Goal: Find contact information: Find contact information

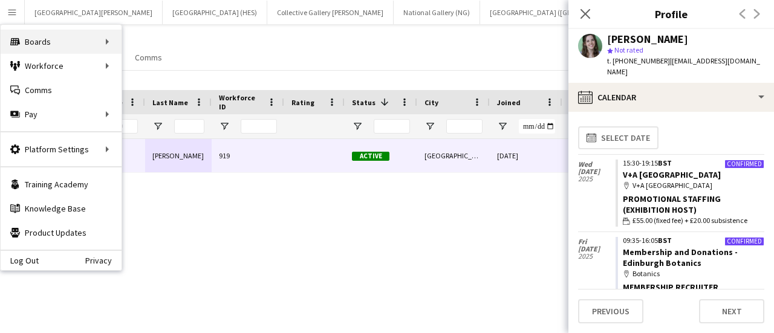
scroll to position [242, 0]
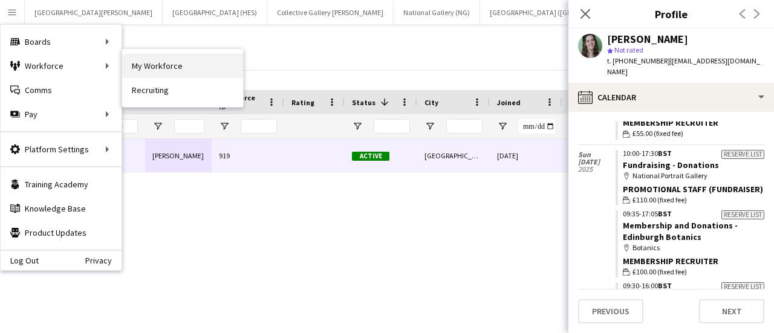
click at [140, 62] on link "My Workforce" at bounding box center [182, 66] width 121 height 24
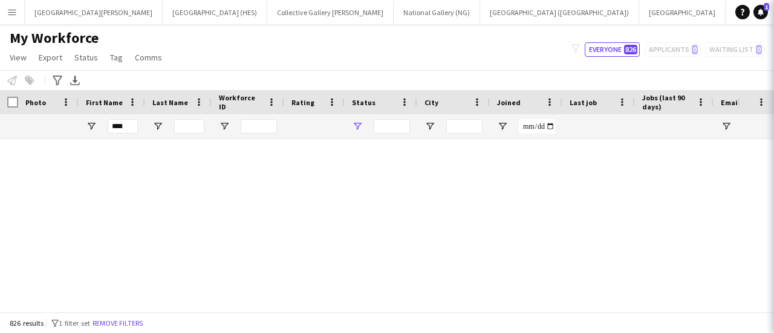
type input "**********"
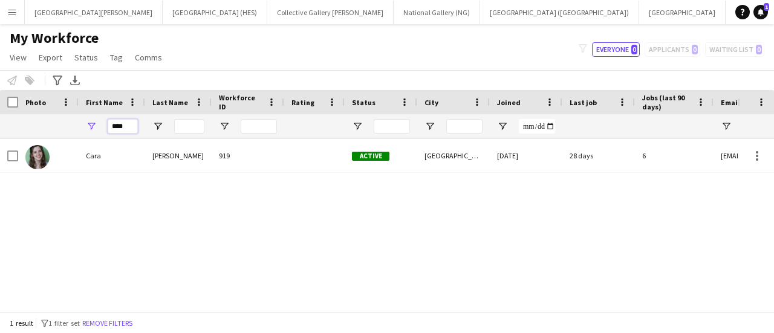
click at [129, 124] on input "****" at bounding box center [123, 126] width 30 height 15
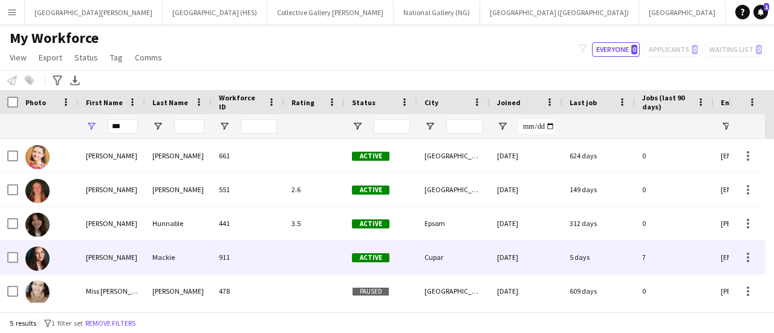
click at [116, 266] on div "[PERSON_NAME]" at bounding box center [112, 257] width 67 height 33
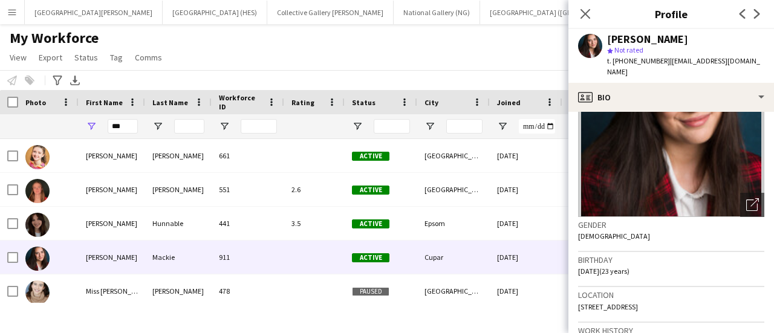
scroll to position [111, 0]
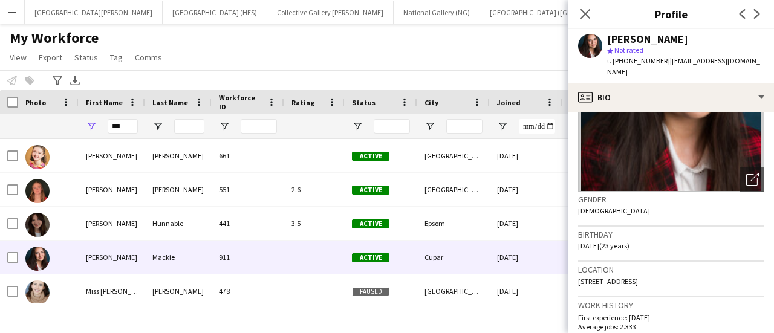
click at [638, 277] on span "[STREET_ADDRESS]" at bounding box center [608, 281] width 60 height 9
copy span "[STREET_ADDRESS]"
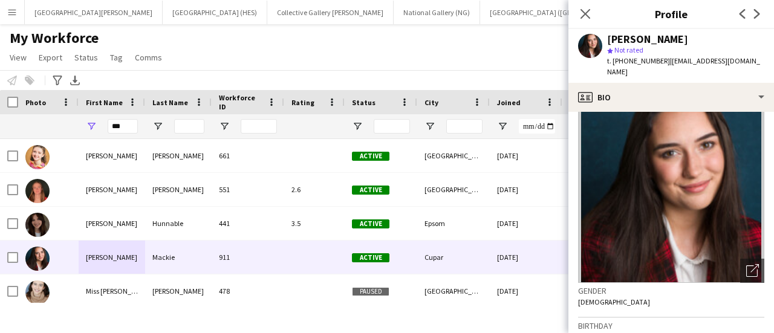
scroll to position [0, 0]
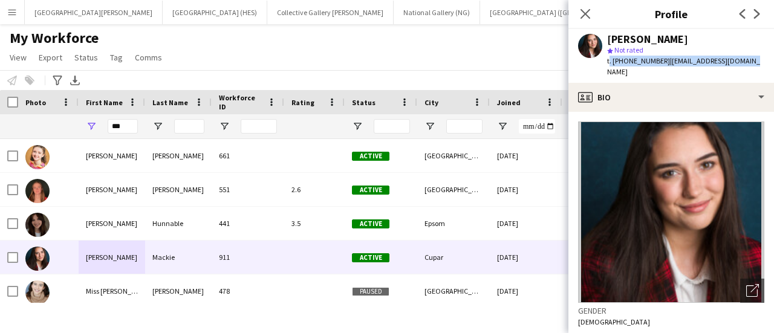
drag, startPoint x: 751, startPoint y: 61, endPoint x: 606, endPoint y: 62, distance: 145.1
click at [606, 62] on div "[PERSON_NAME] star Not rated t. [PHONE_NUMBER] | [EMAIL_ADDRESS][DOMAIN_NAME]" at bounding box center [671, 56] width 206 height 54
copy div "t. [PHONE_NUMBER] | [EMAIL_ADDRESS][DOMAIN_NAME]"
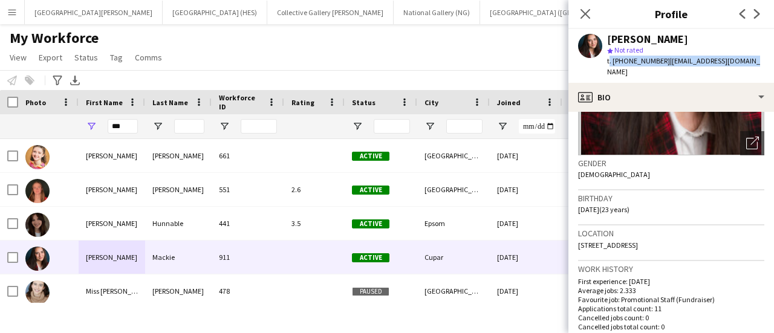
scroll to position [148, 0]
click at [582, 18] on icon at bounding box center [584, 13] width 11 height 11
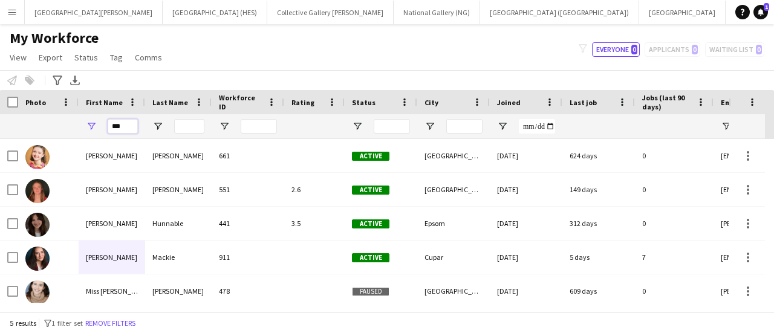
click at [125, 125] on input "***" at bounding box center [123, 126] width 30 height 15
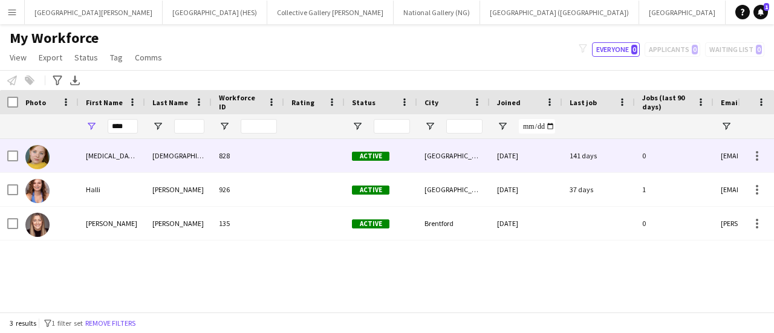
click at [117, 153] on div "[MEDICAL_DATA]" at bounding box center [112, 155] width 67 height 33
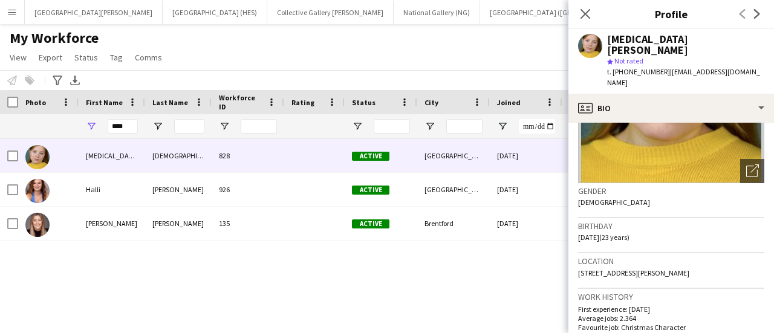
scroll to position [132, 0]
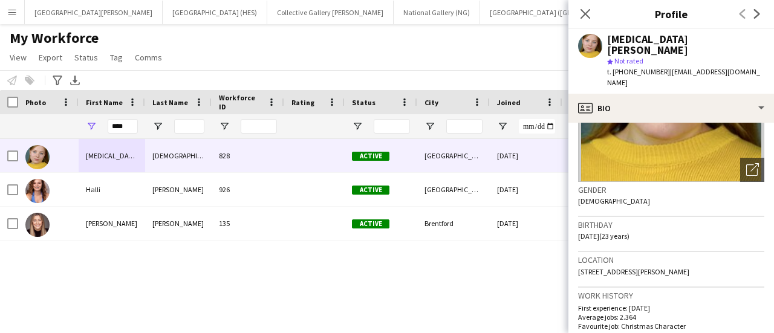
drag, startPoint x: 717, startPoint y: 248, endPoint x: 577, endPoint y: 254, distance: 139.8
click at [577, 254] on app-crew-profile-bio "chevron-left chevron-right Open photos pop-in Gender [DEMOGRAPHIC_DATA] Birthda…" at bounding box center [671, 228] width 206 height 210
copy span "[STREET_ADDRESS][PERSON_NAME]"
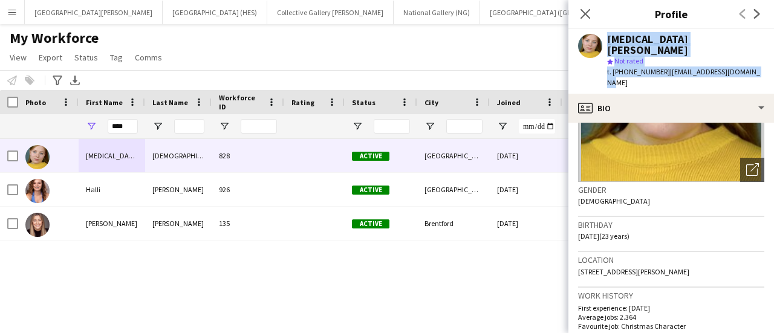
drag, startPoint x: 749, startPoint y: 63, endPoint x: 599, endPoint y: 61, distance: 150.0
click at [599, 61] on div "[MEDICAL_DATA][PERSON_NAME] star Not rated t. [PHONE_NUMBER] | [EMAIL_ADDRESS][…" at bounding box center [671, 61] width 206 height 65
click at [598, 57] on div at bounding box center [590, 46] width 24 height 24
drag, startPoint x: 598, startPoint y: 57, endPoint x: 735, endPoint y: 62, distance: 137.4
click at [735, 62] on div "[MEDICAL_DATA][PERSON_NAME] star Not rated t. [PHONE_NUMBER] | [EMAIL_ADDRESS][…" at bounding box center [671, 61] width 206 height 65
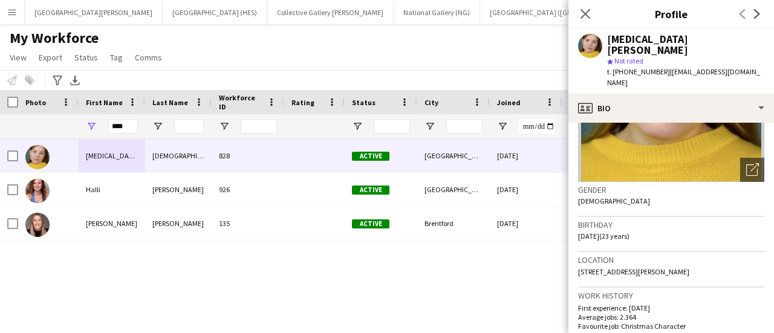
click at [741, 67] on span "| [EMAIL_ADDRESS][DOMAIN_NAME]" at bounding box center [683, 77] width 153 height 20
drag, startPoint x: 741, startPoint y: 62, endPoint x: 607, endPoint y: 63, distance: 134.3
click at [607, 67] on div "t. [PHONE_NUMBER] | [EMAIL_ADDRESS][DOMAIN_NAME]" at bounding box center [685, 78] width 157 height 22
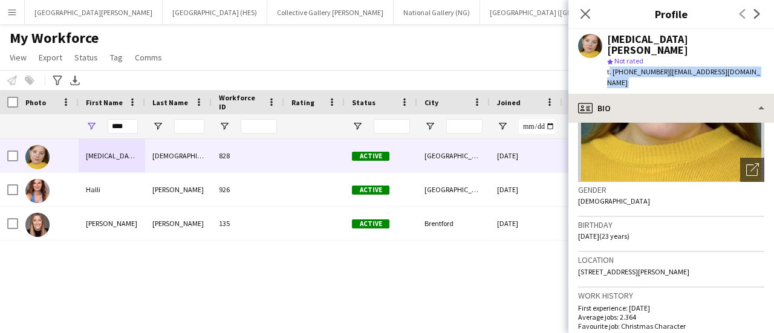
copy app-crew-profile "t. [PHONE_NUMBER] | [EMAIL_ADDRESS][DOMAIN_NAME] profile"
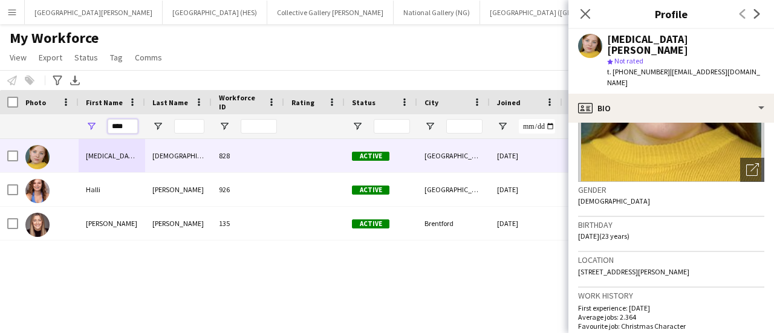
click at [119, 126] on input "****" at bounding box center [123, 126] width 30 height 15
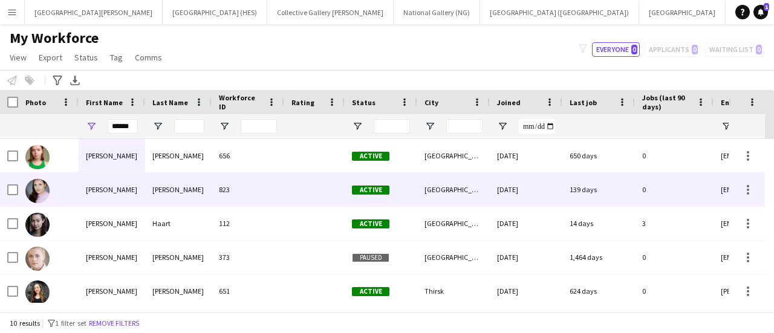
click at [128, 187] on div "[PERSON_NAME]" at bounding box center [112, 189] width 67 height 33
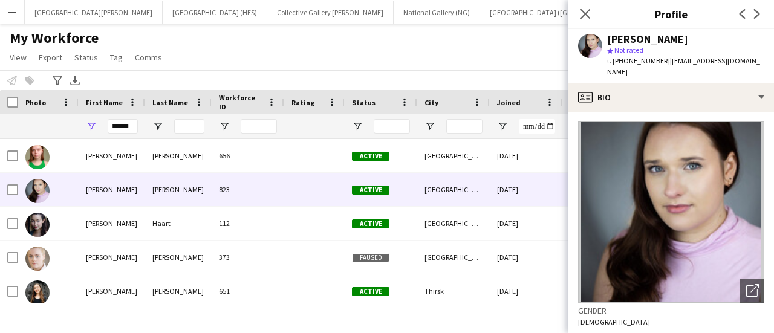
click at [721, 62] on span "| [EMAIL_ADDRESS][DOMAIN_NAME]" at bounding box center [683, 66] width 153 height 20
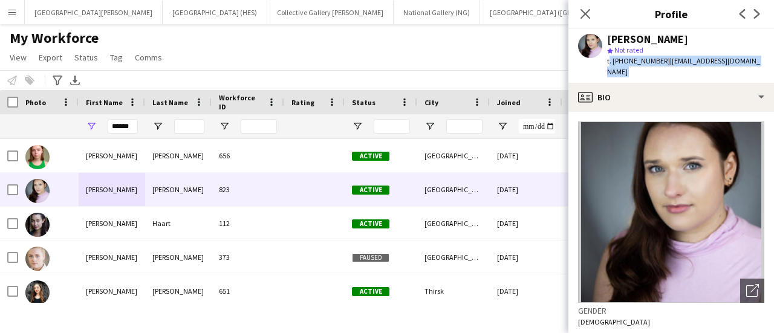
click at [721, 62] on span "| [EMAIL_ADDRESS][DOMAIN_NAME]" at bounding box center [683, 66] width 153 height 20
copy app-crew-profile "t. [PHONE_NUMBER] | [EMAIL_ADDRESS][DOMAIN_NAME] profile"
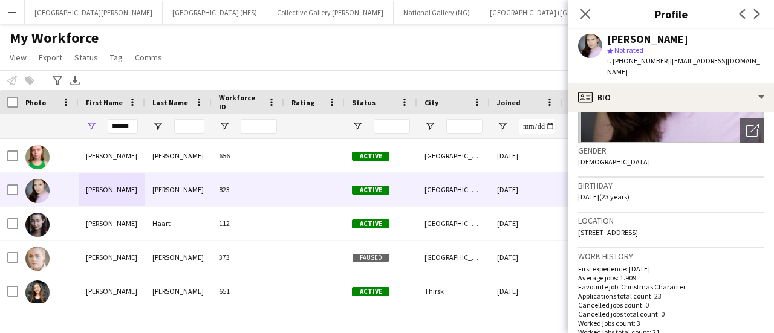
click at [639, 216] on div "Location [STREET_ADDRESS]" at bounding box center [671, 230] width 186 height 35
click at [638, 228] on span "[STREET_ADDRESS]" at bounding box center [608, 232] width 60 height 9
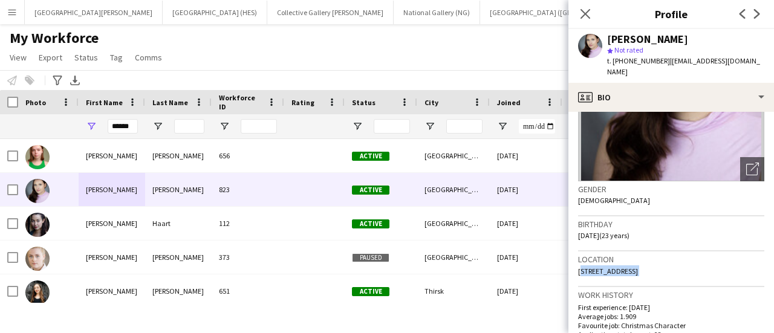
scroll to position [122, 0]
click at [132, 129] on input "******" at bounding box center [123, 126] width 30 height 15
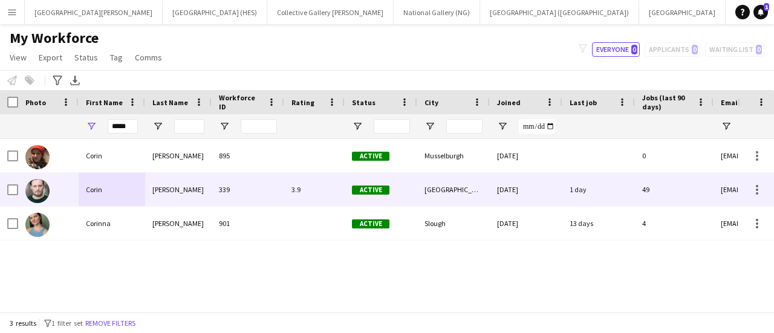
click at [131, 198] on div "Corin" at bounding box center [112, 189] width 67 height 33
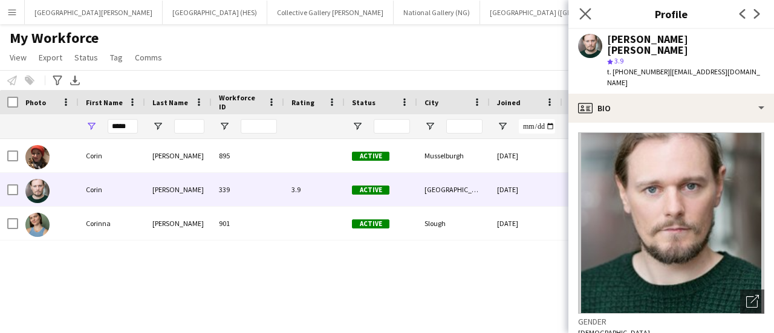
click at [579, 11] on app-icon "Close pop-in" at bounding box center [586, 14] width 18 height 18
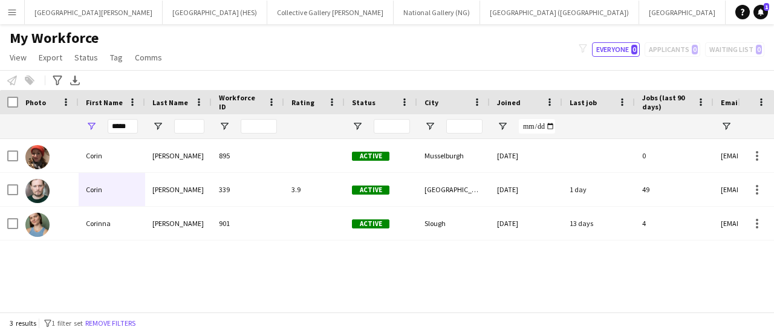
click at [478, 66] on div "My Workforce View Views Default view New view Update view Delete view Edit name…" at bounding box center [387, 49] width 774 height 41
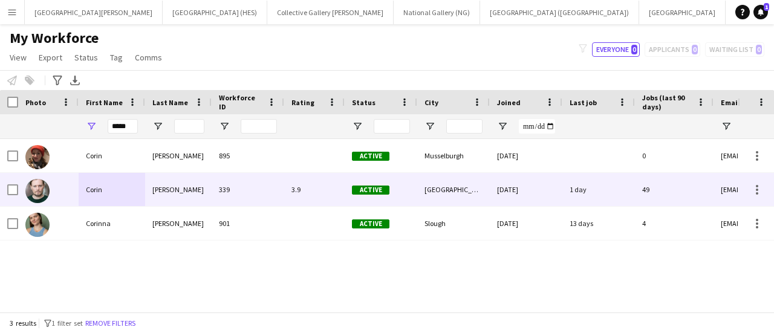
click at [96, 194] on div "Corin" at bounding box center [112, 189] width 67 height 33
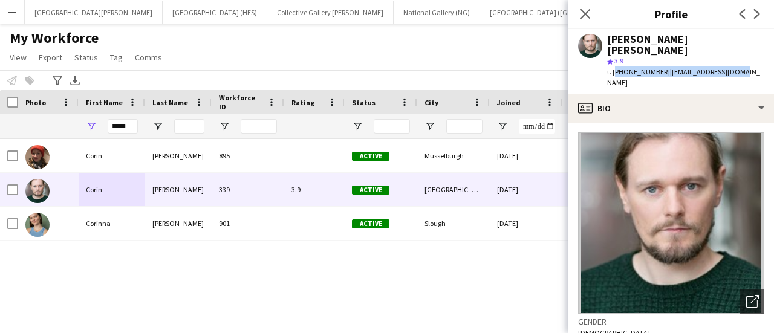
drag, startPoint x: 727, startPoint y: 60, endPoint x: 614, endPoint y: 62, distance: 113.1
click at [614, 62] on div "[PERSON_NAME] [PERSON_NAME] star 3.9 t. [PHONE_NUMBER] | [EMAIL_ADDRESS][DOMAIN…" at bounding box center [671, 61] width 206 height 65
copy div "[PHONE_NUMBER] | [EMAIL_ADDRESS][DOMAIN_NAME]"
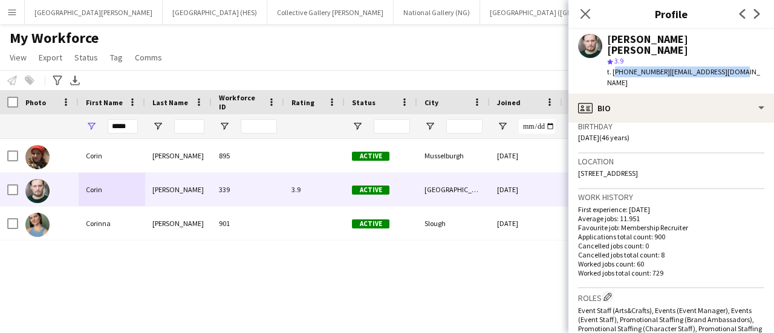
scroll to position [231, 0]
click at [695, 153] on div "Location [STREET_ADDRESS]" at bounding box center [671, 170] width 186 height 35
drag, startPoint x: 693, startPoint y: 151, endPoint x: 579, endPoint y: 152, distance: 113.7
click at [579, 153] on div "Location [STREET_ADDRESS]" at bounding box center [671, 170] width 186 height 35
copy span "[STREET_ADDRESS]"
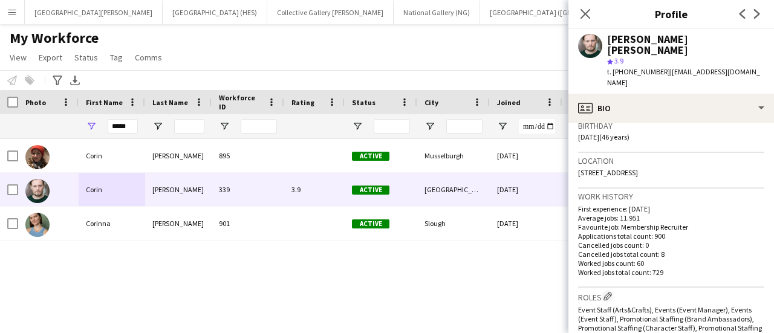
scroll to position [227, 0]
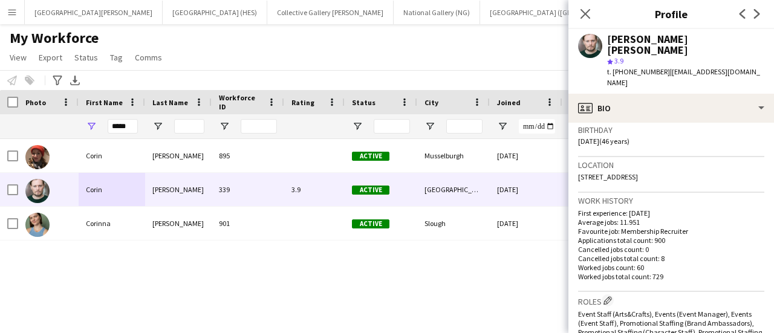
click at [582, 137] on span "[DATE] (46 years)" at bounding box center [603, 141] width 51 height 9
drag, startPoint x: 611, startPoint y: 115, endPoint x: 578, endPoint y: 120, distance: 33.0
click at [578, 137] on span "[DATE] (46 years)" at bounding box center [603, 141] width 51 height 9
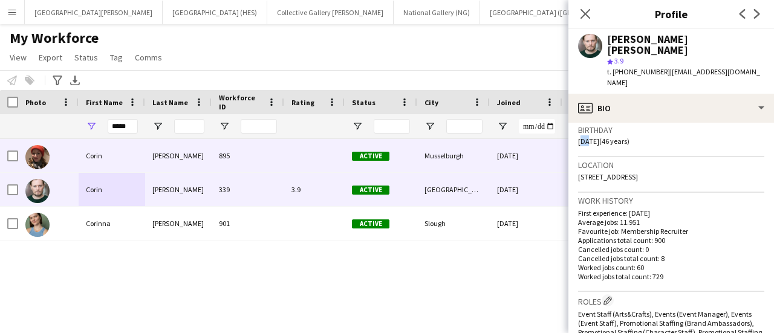
copy span "[DATE]"
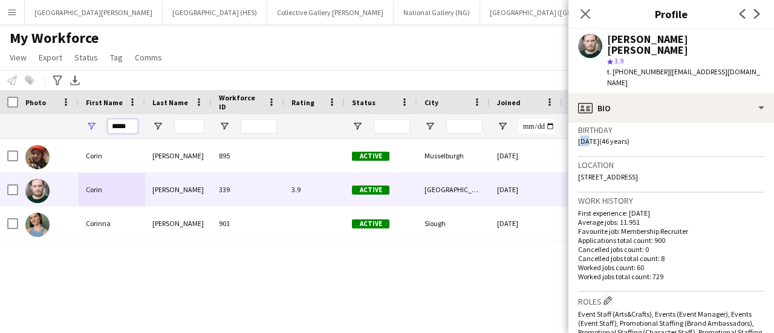
click at [119, 127] on input "*****" at bounding box center [123, 126] width 30 height 15
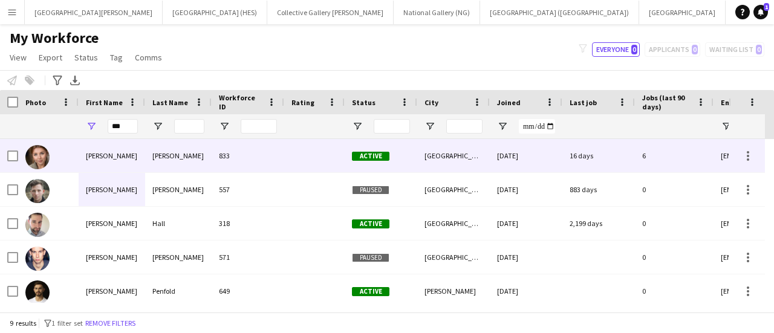
click at [122, 159] on div "[PERSON_NAME]" at bounding box center [112, 155] width 67 height 33
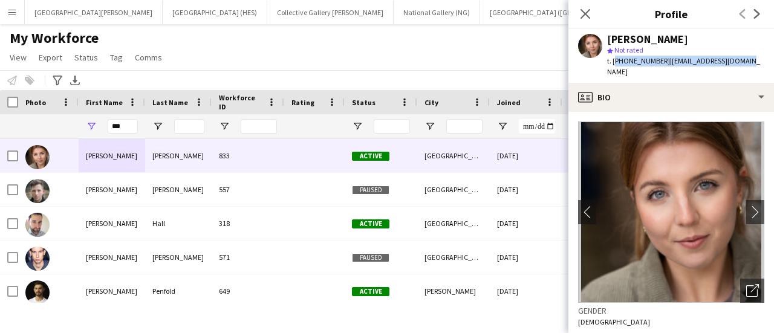
drag, startPoint x: 728, startPoint y: 61, endPoint x: 613, endPoint y: 62, distance: 114.9
click at [613, 62] on div "t. [PHONE_NUMBER] | [EMAIL_ADDRESS][DOMAIN_NAME]" at bounding box center [685, 67] width 157 height 22
copy div "[PHONE_NUMBER] | [EMAIL_ADDRESS][DOMAIN_NAME]"
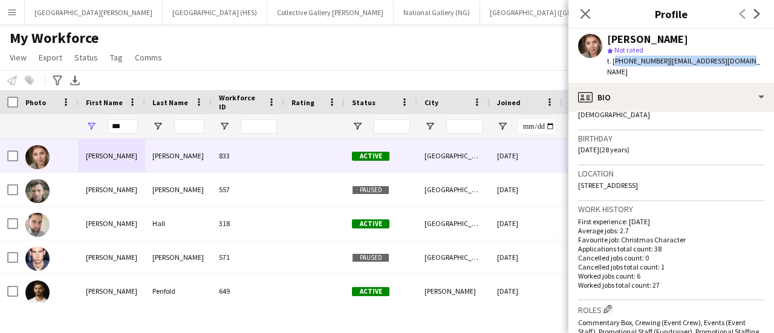
scroll to position [208, 0]
click at [637, 180] on span "[STREET_ADDRESS]" at bounding box center [608, 184] width 60 height 9
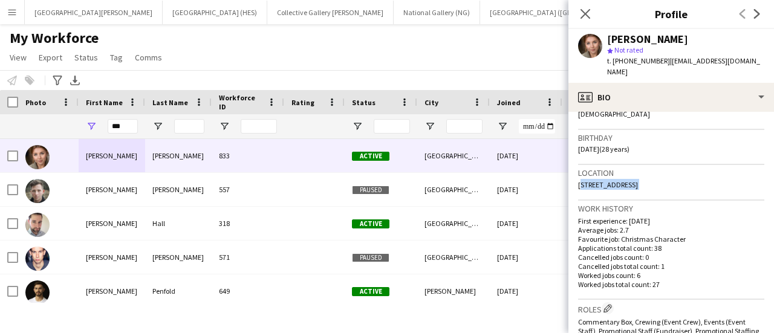
click at [637, 180] on span "[STREET_ADDRESS]" at bounding box center [608, 184] width 60 height 9
copy span "[STREET_ADDRESS]"
click at [518, 56] on div "My Workforce View Views Default view New view Update view Delete view Edit name…" at bounding box center [387, 49] width 774 height 41
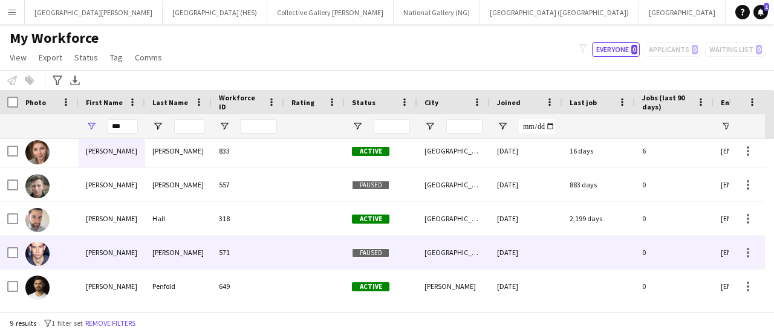
scroll to position [0, 0]
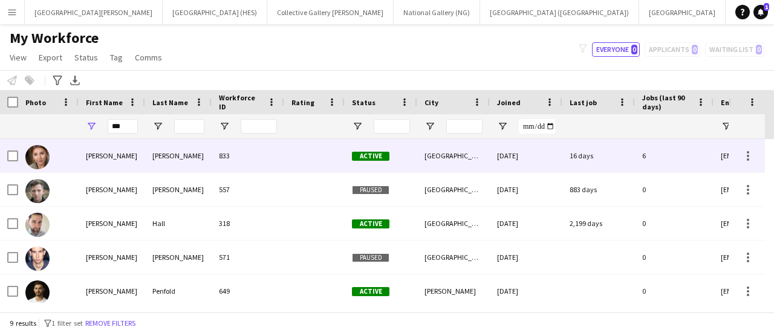
click at [220, 160] on div "833" at bounding box center [248, 155] width 73 height 33
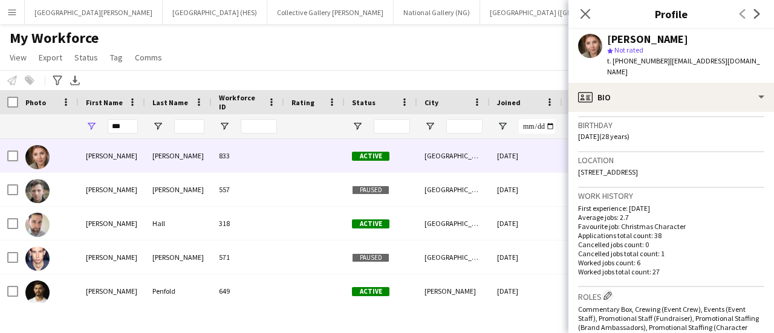
scroll to position [221, 0]
click at [603, 131] on span "[DATE] (28 years)" at bounding box center [603, 135] width 51 height 9
click at [597, 131] on span "[DATE] (28 years)" at bounding box center [603, 135] width 51 height 9
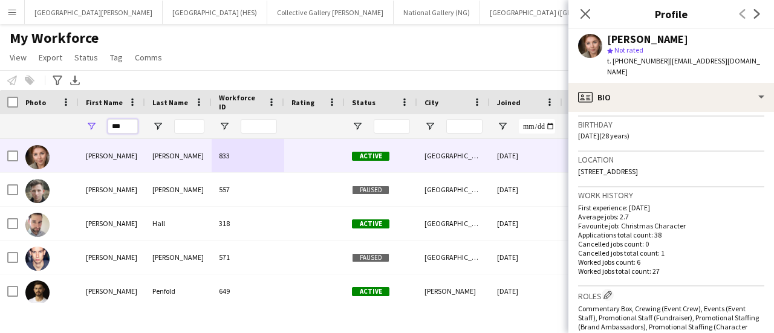
click at [116, 127] on input "***" at bounding box center [123, 126] width 30 height 15
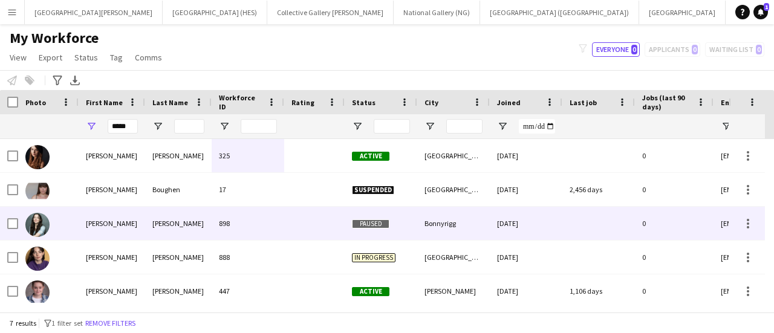
click at [117, 222] on div "[PERSON_NAME]" at bounding box center [112, 223] width 67 height 33
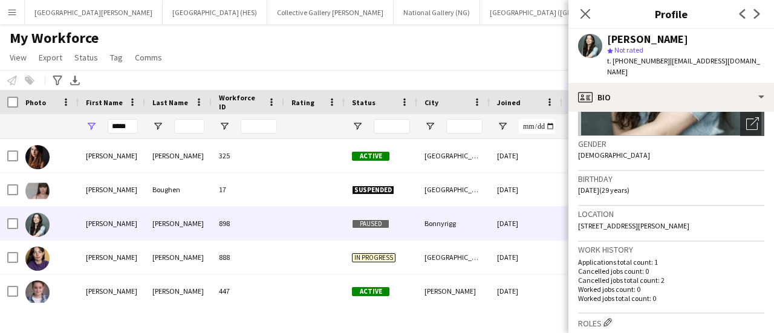
scroll to position [168, 0]
click at [634, 225] on span "[STREET_ADDRESS][PERSON_NAME]" at bounding box center [633, 225] width 111 height 9
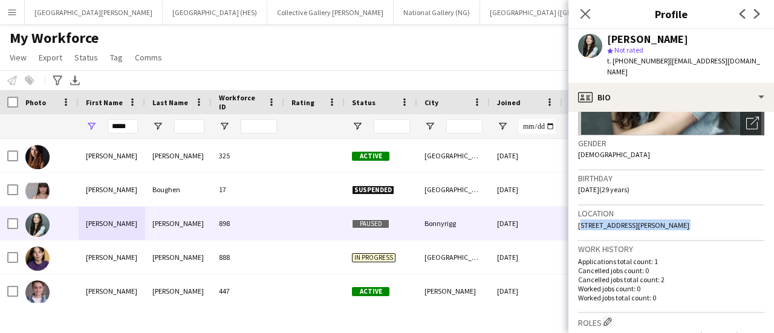
click at [634, 225] on span "[STREET_ADDRESS][PERSON_NAME]" at bounding box center [633, 225] width 111 height 9
drag, startPoint x: 650, startPoint y: 70, endPoint x: 605, endPoint y: 59, distance: 46.1
click at [605, 59] on div "[PERSON_NAME] star Not rated t. [PHONE_NUMBER] | [EMAIL_ADDRESS][DOMAIN_NAME]" at bounding box center [671, 56] width 206 height 54
click at [111, 122] on input "*****" at bounding box center [123, 126] width 30 height 15
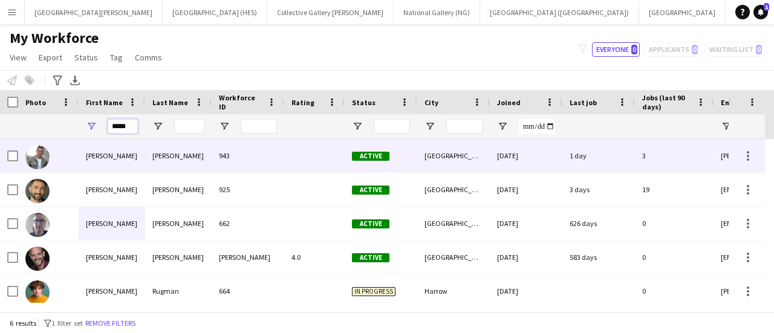
type input "*****"
click at [112, 152] on div "[PERSON_NAME]" at bounding box center [112, 155] width 67 height 33
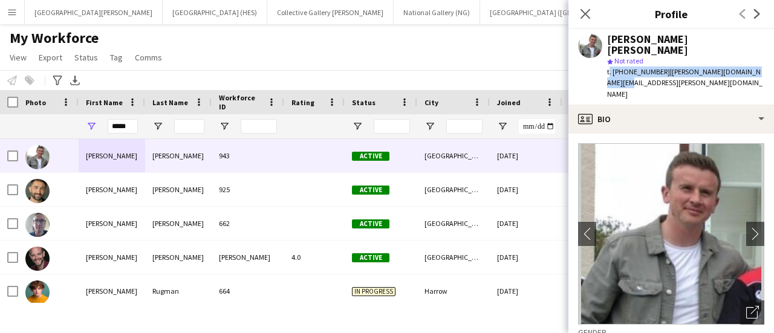
drag, startPoint x: 606, startPoint y: 60, endPoint x: 766, endPoint y: 62, distance: 159.7
click at [766, 62] on div "[PERSON_NAME] [PERSON_NAME] star Not rated t. [PHONE_NUMBER] | [PERSON_NAME][DO…" at bounding box center [671, 67] width 206 height 76
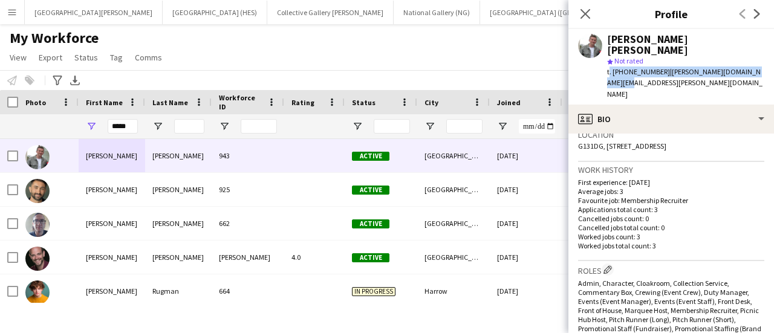
scroll to position [262, 0]
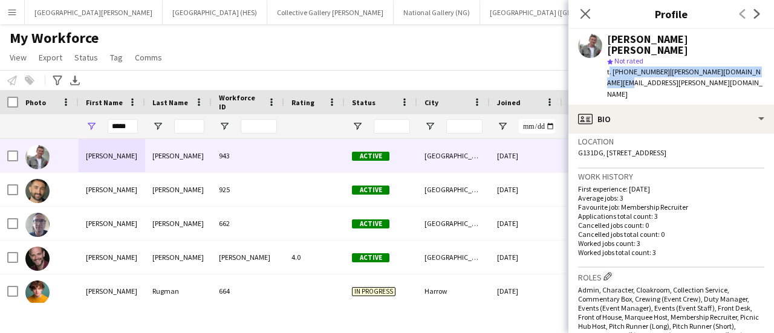
drag, startPoint x: 634, startPoint y: 131, endPoint x: 573, endPoint y: 122, distance: 61.1
click at [573, 134] on app-crew-profile-bio "chevron-left chevron-right Open photos pop-in Gender [DEMOGRAPHIC_DATA] Birthda…" at bounding box center [671, 234] width 206 height 200
click at [606, 134] on div "Location G131DG, [STREET_ADDRESS]" at bounding box center [671, 151] width 186 height 35
drag, startPoint x: 607, startPoint y: 119, endPoint x: 611, endPoint y: 132, distance: 13.2
click at [611, 134] on div "Location G131DG, [STREET_ADDRESS]" at bounding box center [671, 151] width 186 height 35
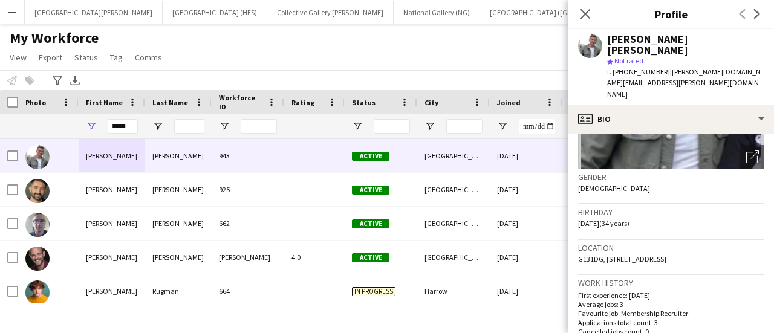
scroll to position [155, 0]
click at [447, 48] on div "My Workforce View Views Default view New view Update view Delete view Edit name…" at bounding box center [387, 49] width 774 height 41
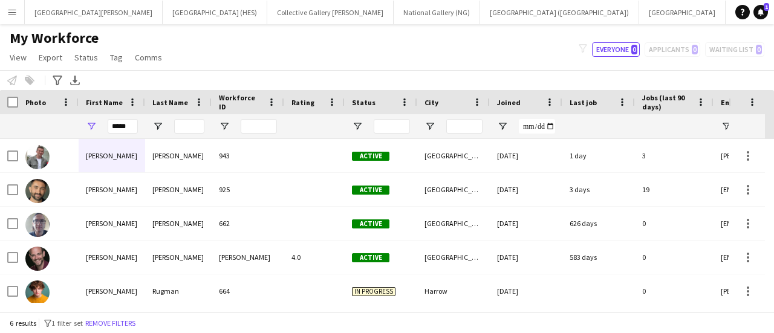
click at [8, 5] on button "Menu" at bounding box center [12, 12] width 24 height 24
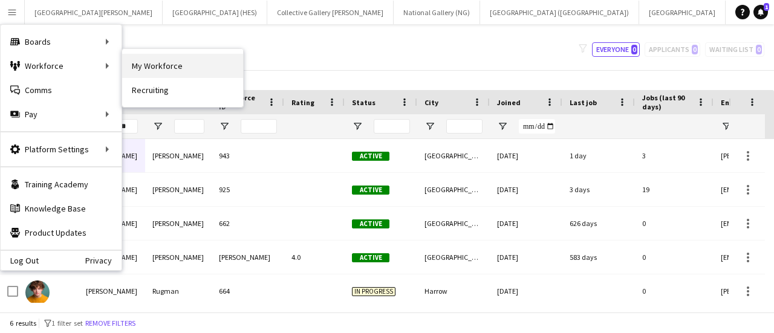
click at [156, 67] on link "My Workforce" at bounding box center [182, 66] width 121 height 24
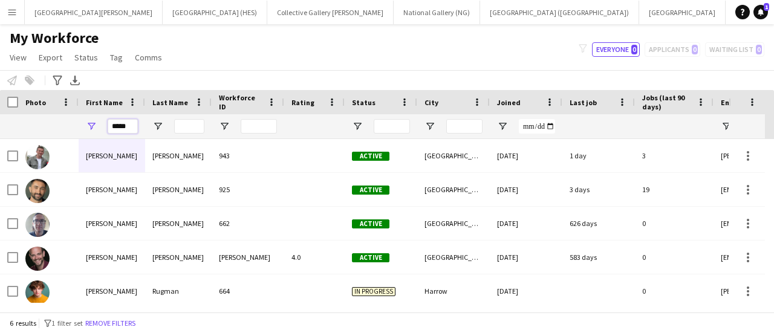
click at [118, 124] on input "*****" at bounding box center [123, 126] width 30 height 15
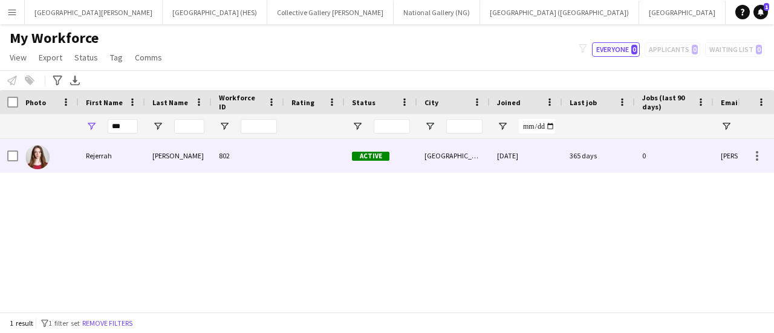
click at [127, 148] on div "Rejerrah" at bounding box center [112, 155] width 67 height 33
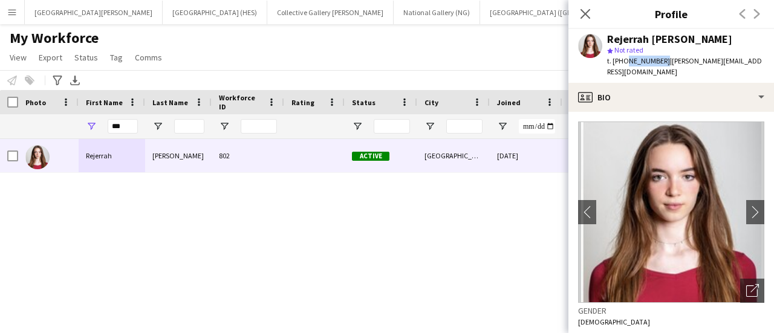
drag, startPoint x: 624, startPoint y: 62, endPoint x: 660, endPoint y: 56, distance: 36.8
click at [660, 56] on span "t. [PHONE_NUMBER]" at bounding box center [638, 60] width 63 height 9
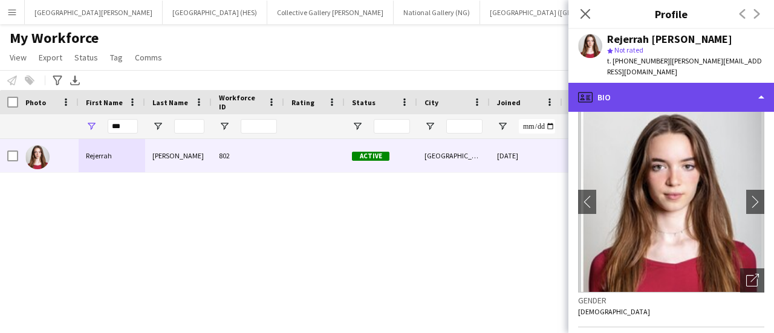
click at [672, 93] on div "profile Bio" at bounding box center [671, 97] width 206 height 29
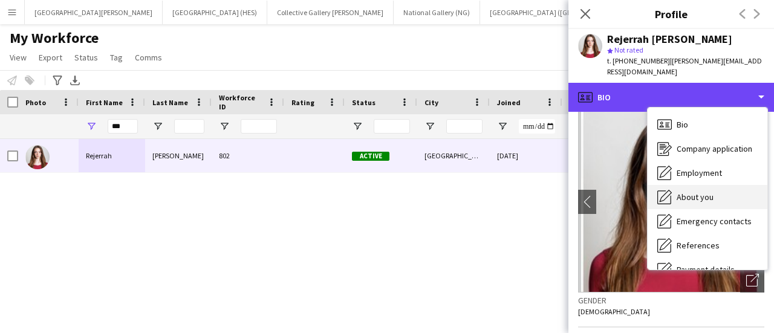
scroll to position [138, 0]
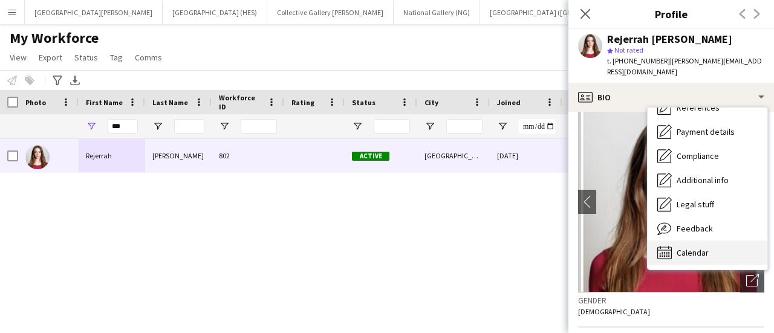
click at [695, 247] on span "Calendar" at bounding box center [693, 252] width 32 height 11
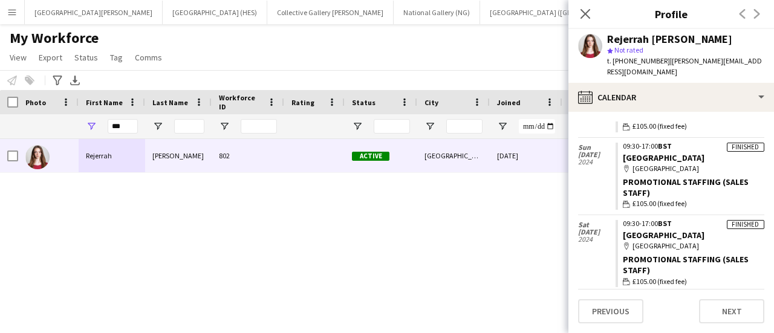
scroll to position [394, 0]
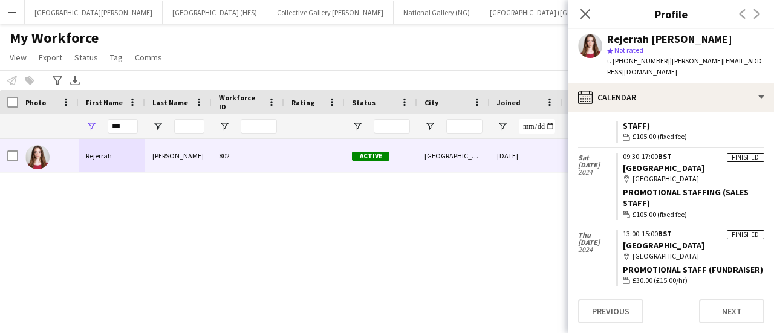
click at [428, 56] on div "My Workforce View Views Default view New view Update view Delete view Edit name…" at bounding box center [387, 49] width 774 height 41
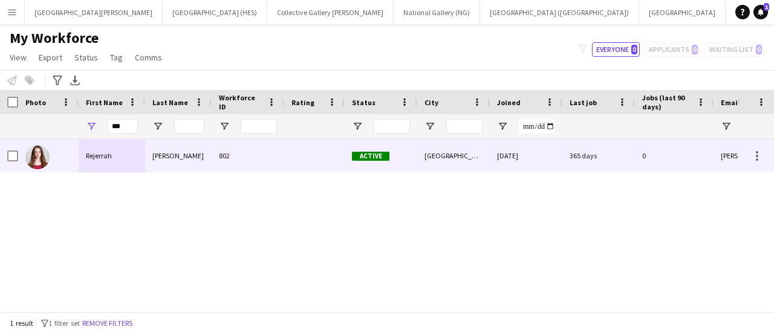
click at [277, 145] on div "802" at bounding box center [248, 155] width 73 height 33
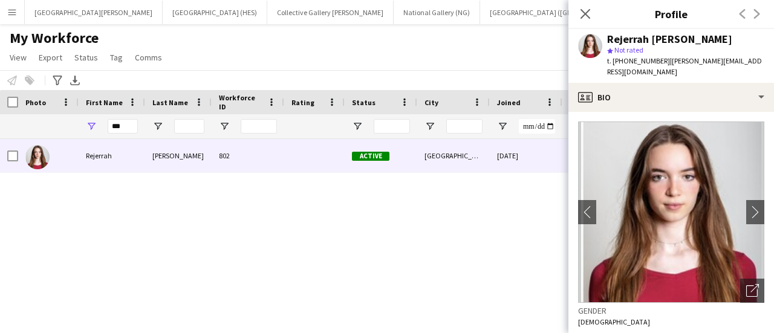
click at [623, 70] on div "[PERSON_NAME] star Not rated t. [PHONE_NUMBER] | [PERSON_NAME][EMAIL_ADDRESS][D…" at bounding box center [671, 56] width 206 height 54
click at [239, 63] on div "My Workforce View Views Default view New view Update view Delete view Edit name…" at bounding box center [387, 49] width 774 height 41
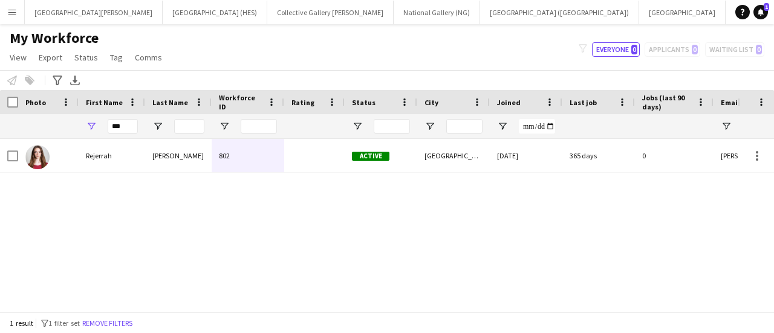
click at [15, 15] on app-icon "Menu" at bounding box center [12, 12] width 10 height 10
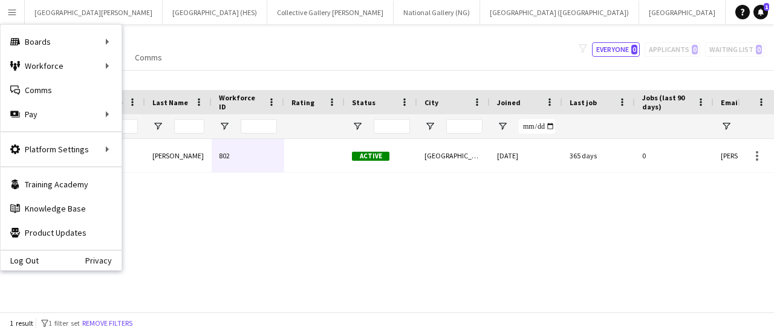
click at [224, 77] on div "Notify workforce Add to tag Select at least one crew to tag him or her. Advance…" at bounding box center [387, 80] width 774 height 20
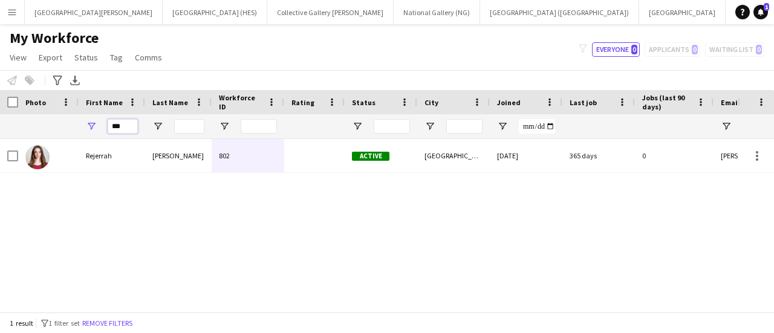
click at [114, 128] on input "***" at bounding box center [123, 126] width 30 height 15
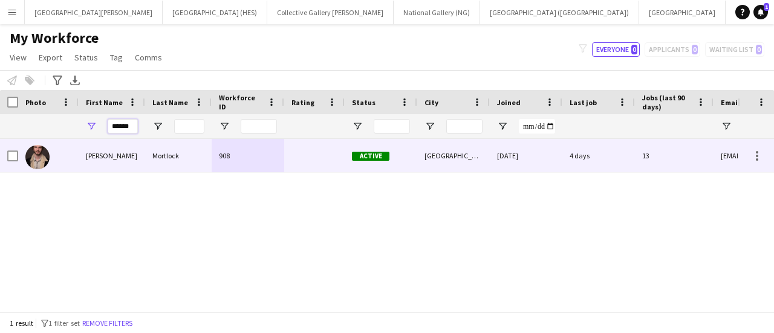
type input "******"
click at [189, 163] on div "Mortlock" at bounding box center [178, 155] width 67 height 33
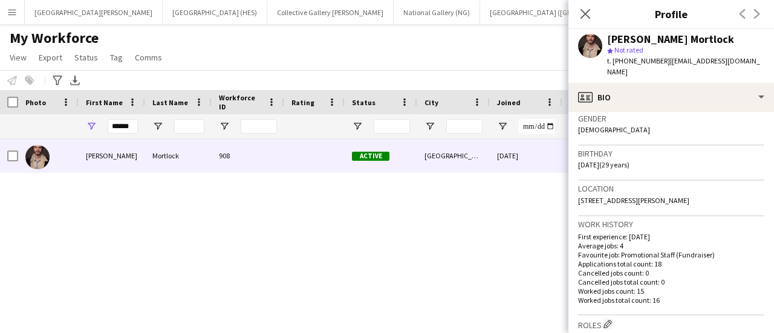
scroll to position [193, 0]
click at [643, 195] on span "[STREET_ADDRESS][PERSON_NAME]" at bounding box center [633, 199] width 111 height 9
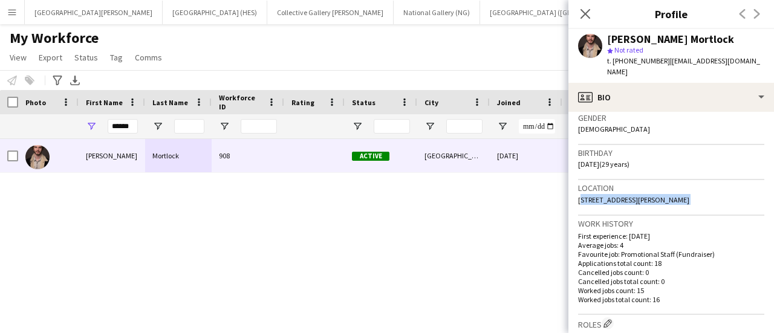
click at [643, 195] on span "[STREET_ADDRESS][PERSON_NAME]" at bounding box center [633, 199] width 111 height 9
click at [643, 61] on span "t. [PHONE_NUMBER]" at bounding box center [638, 60] width 63 height 9
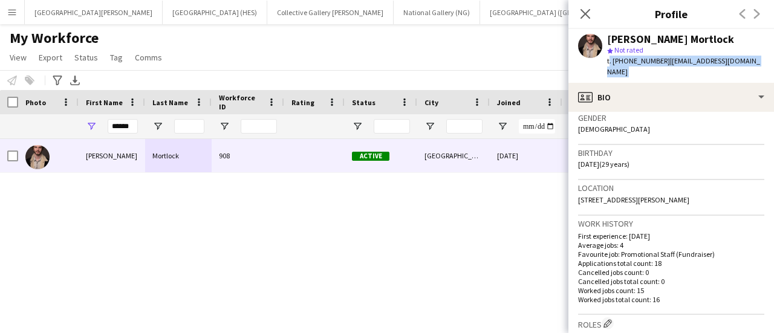
click at [643, 61] on span "t. [PHONE_NUMBER]" at bounding box center [638, 60] width 63 height 9
